Goal: Task Accomplishment & Management: Use online tool/utility

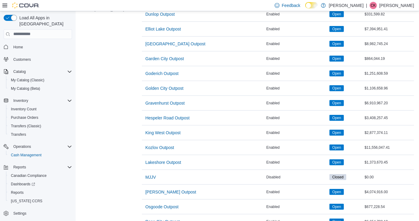
scroll to position [190, 0]
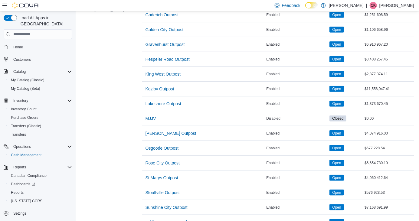
click at [147, 94] on span "Kozlov Outpost" at bounding box center [159, 89] width 29 height 12
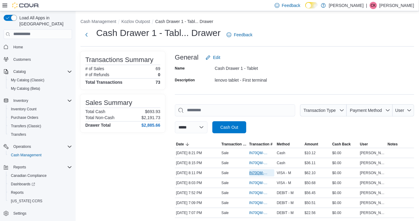
click at [257, 173] on span "IN70QM-1934574" at bounding box center [258, 173] width 19 height 5
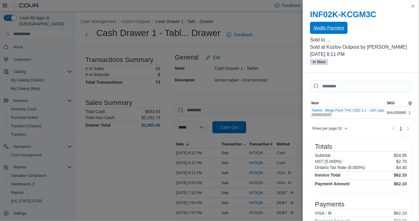
click at [341, 31] on span "Modify Payment" at bounding box center [329, 28] width 30 height 12
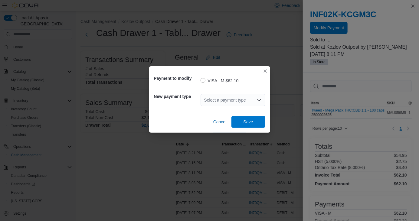
click at [240, 99] on div "Select a payment type" at bounding box center [232, 100] width 65 height 12
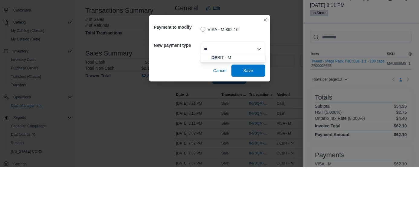
type input "**"
click at [230, 107] on span "DE BIT - M" at bounding box center [236, 107] width 50 height 6
click at [245, 121] on span "Save" at bounding box center [248, 120] width 10 height 6
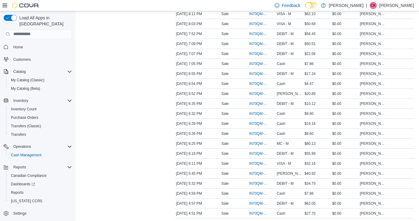
scroll to position [154, 0]
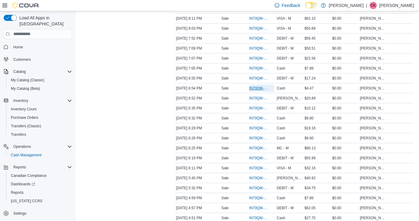
click at [258, 87] on span "IN70QM-1934473" at bounding box center [258, 88] width 19 height 5
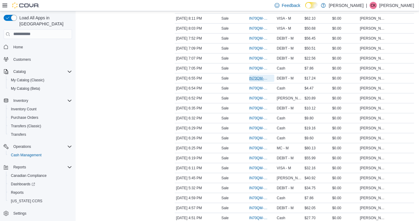
click at [258, 81] on span "IN70QM-1934476" at bounding box center [258, 78] width 19 height 5
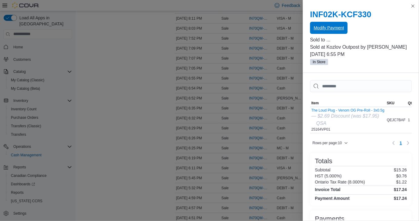
click at [324, 32] on span "Modify Payment" at bounding box center [329, 28] width 30 height 12
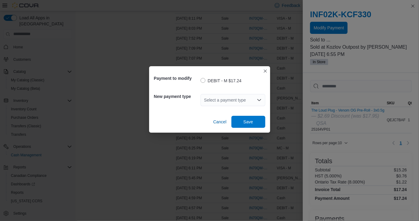
click at [229, 106] on div "Select a payment type" at bounding box center [232, 100] width 65 height 12
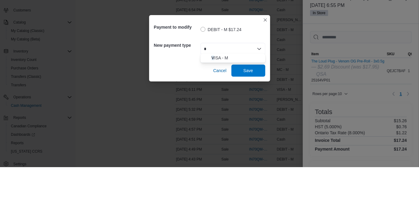
scroll to position [0, 0]
type input "*"
click at [228, 108] on span "V ISA - M" at bounding box center [236, 107] width 50 height 6
click at [250, 122] on span "Save" at bounding box center [248, 120] width 27 height 12
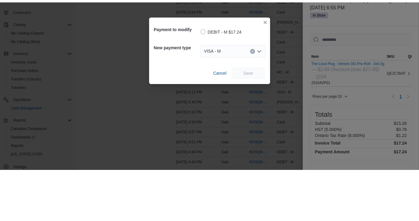
scroll to position [184, 0]
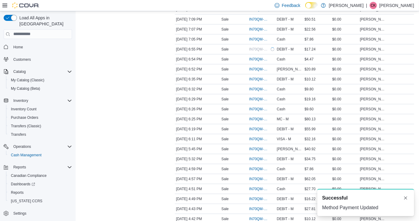
scroll to position [0, 0]
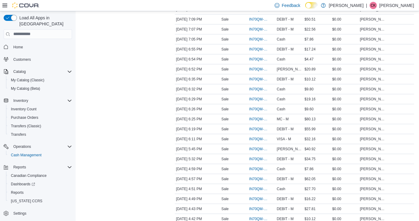
scroll to position [29, 0]
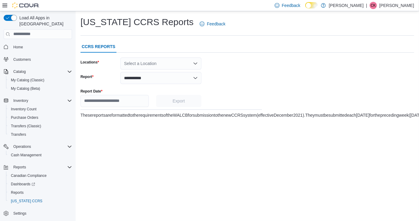
scroll to position [14, 0]
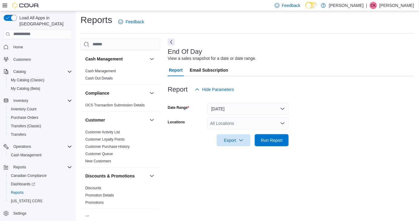
click at [233, 117] on div "All Locations" at bounding box center [247, 123] width 81 height 12
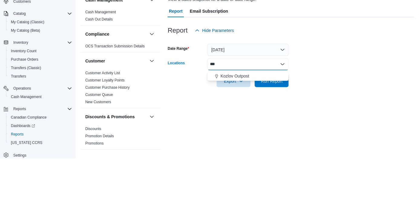
type input "***"
click at [242, 130] on button "Kozlov Outpost" at bounding box center [247, 134] width 81 height 9
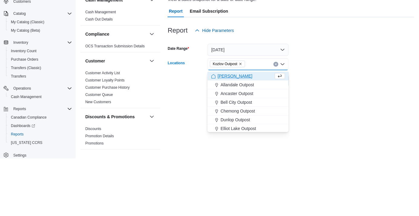
click at [333, 128] on div at bounding box center [290, 130] width 246 height 5
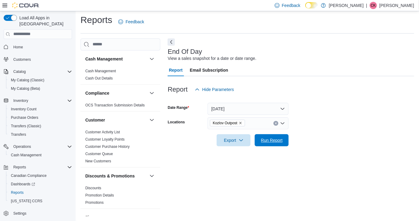
click at [271, 137] on span "Run Report" at bounding box center [272, 140] width 22 height 6
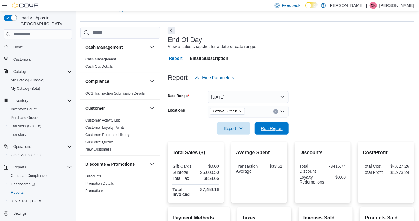
click at [281, 134] on span "Run Report" at bounding box center [271, 128] width 27 height 12
